Goal: Find specific page/section: Find specific page/section

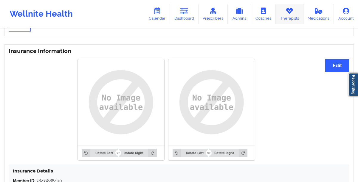
click at [293, 13] on icon at bounding box center [289, 11] width 8 height 7
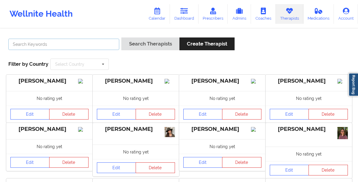
click at [79, 43] on input "text" at bounding box center [63, 44] width 111 height 11
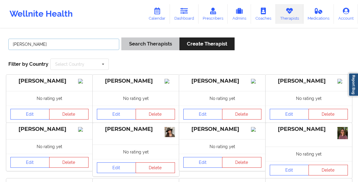
type input "[PERSON_NAME]"
click at [137, 46] on button "Search Therapists" at bounding box center [150, 44] width 58 height 13
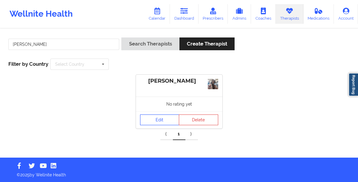
click at [153, 116] on link "Edit" at bounding box center [159, 120] width 39 height 11
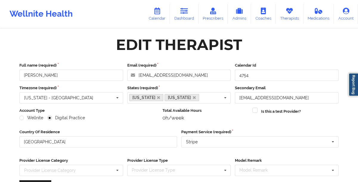
scroll to position [85, 0]
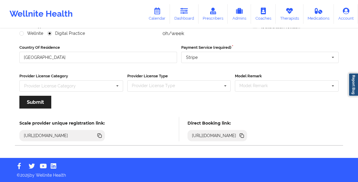
click at [244, 136] on icon at bounding box center [242, 136] width 3 height 3
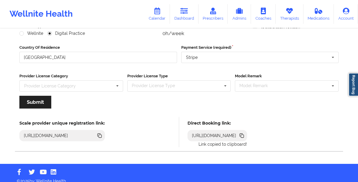
click at [244, 136] on icon at bounding box center [242, 136] width 3 height 3
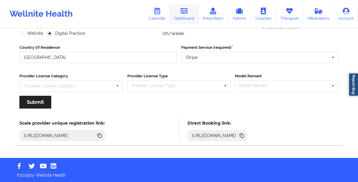
click at [177, 17] on link "Dashboard" at bounding box center [184, 14] width 29 height 20
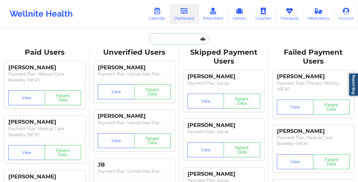
click at [175, 40] on input "text" at bounding box center [178, 38] width 59 height 11
paste input "[PERSON_NAME]"
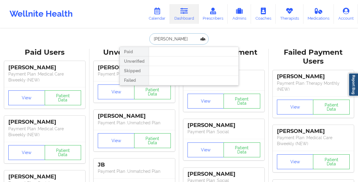
type input "[PERSON_NAME]"
